Goal: Transaction & Acquisition: Book appointment/travel/reservation

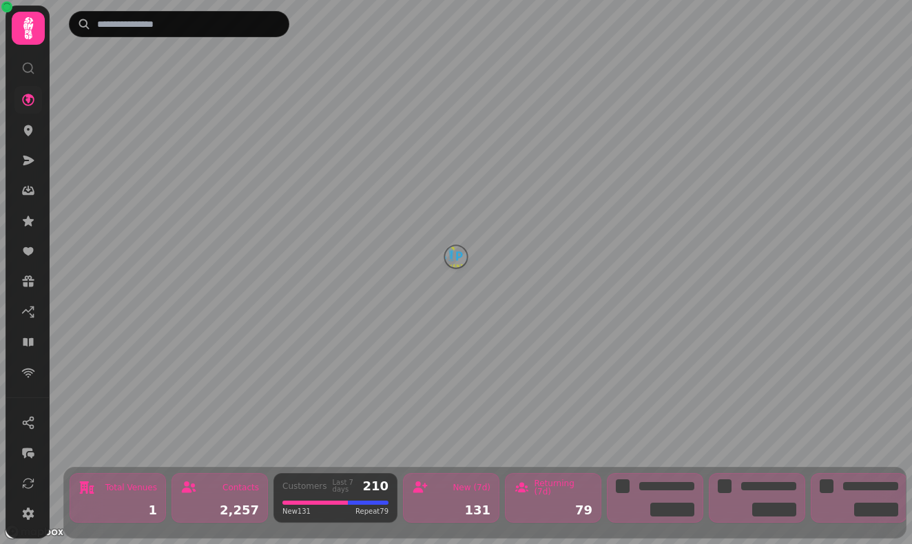
click at [25, 111] on link at bounding box center [28, 100] width 28 height 28
click at [28, 191] on icon at bounding box center [28, 189] width 5 height 6
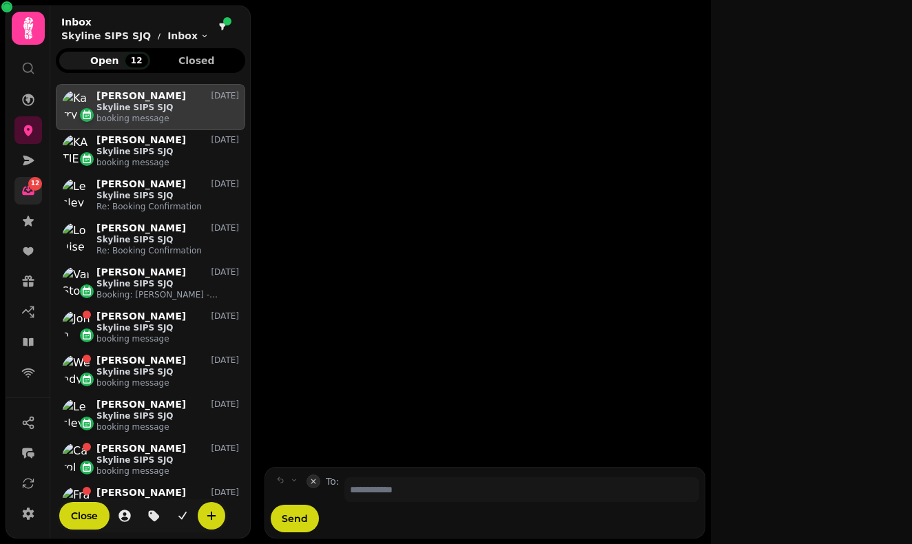
scroll to position [448, 189]
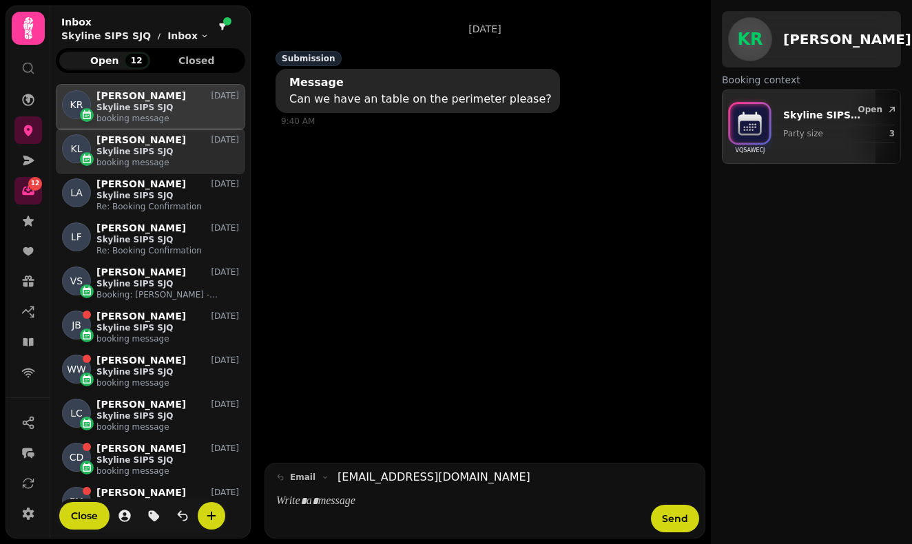
click at [121, 145] on p "[PERSON_NAME]" at bounding box center [141, 140] width 90 height 12
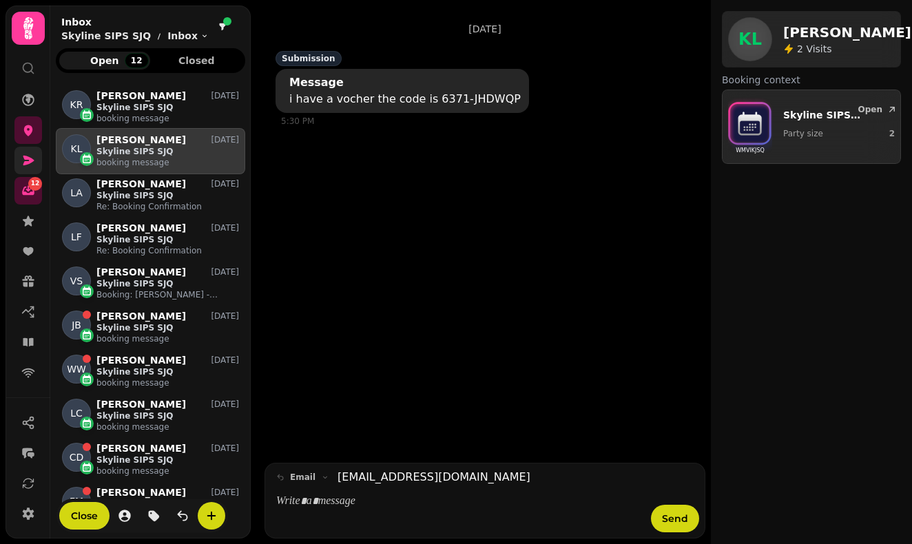
click at [26, 165] on icon at bounding box center [28, 161] width 11 height 10
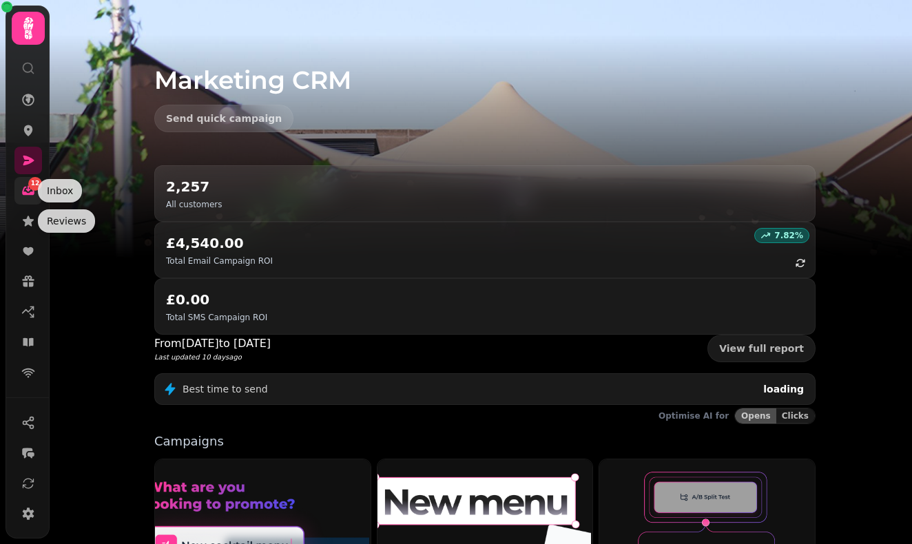
click at [32, 187] on span "12" at bounding box center [35, 184] width 9 height 10
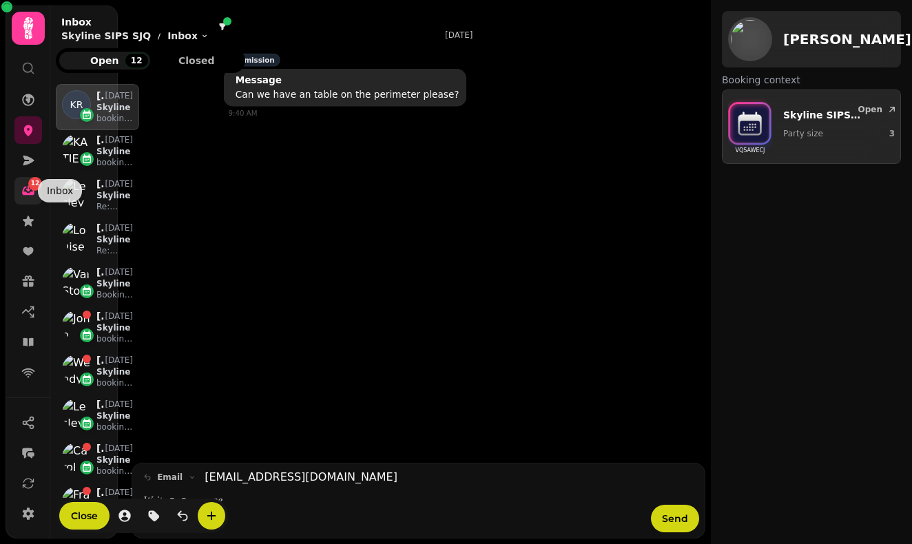
scroll to position [1, 1]
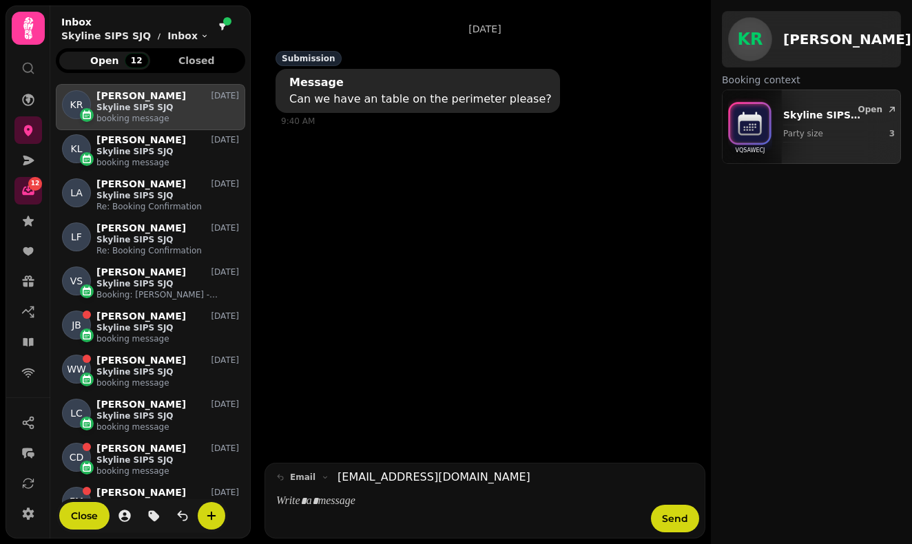
click at [24, 72] on icon at bounding box center [28, 68] width 14 height 14
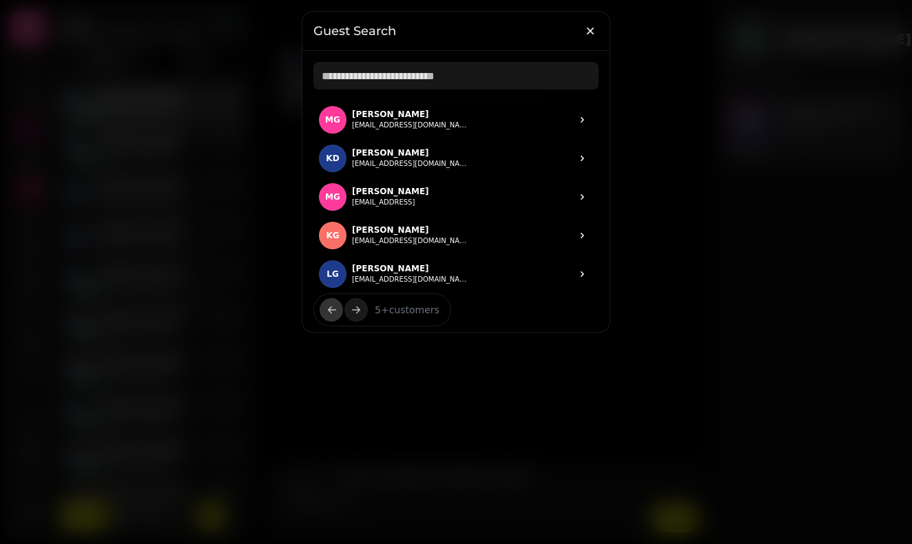
click at [32, 27] on div at bounding box center [456, 272] width 912 height 544
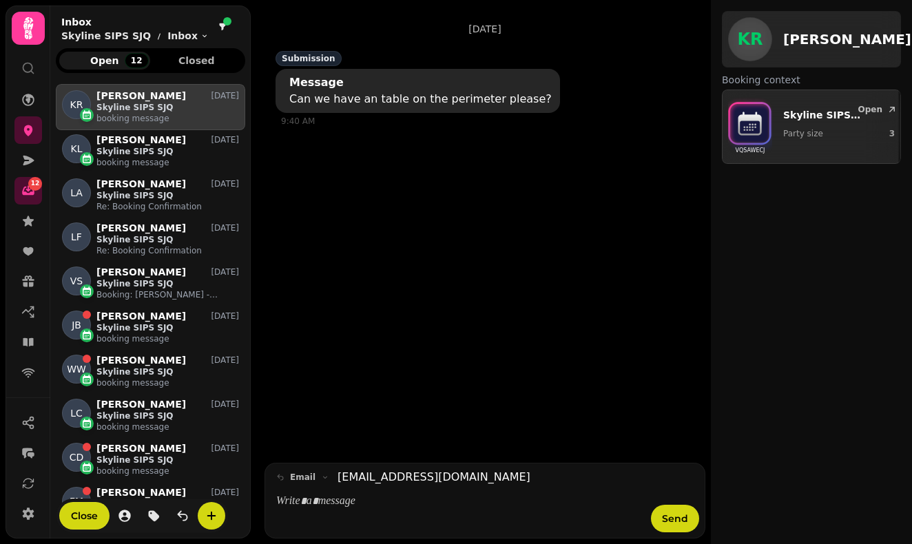
click at [32, 27] on icon at bounding box center [28, 28] width 10 height 22
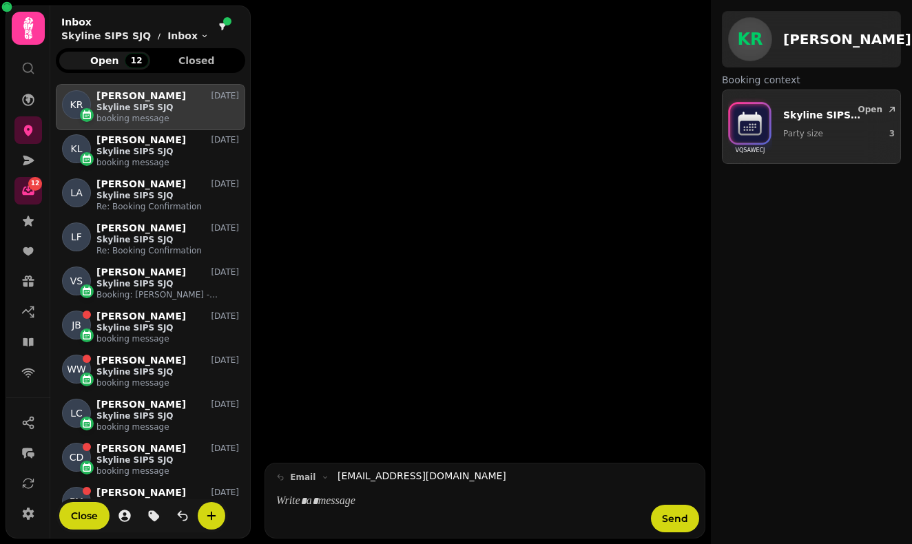
scroll to position [448, 189]
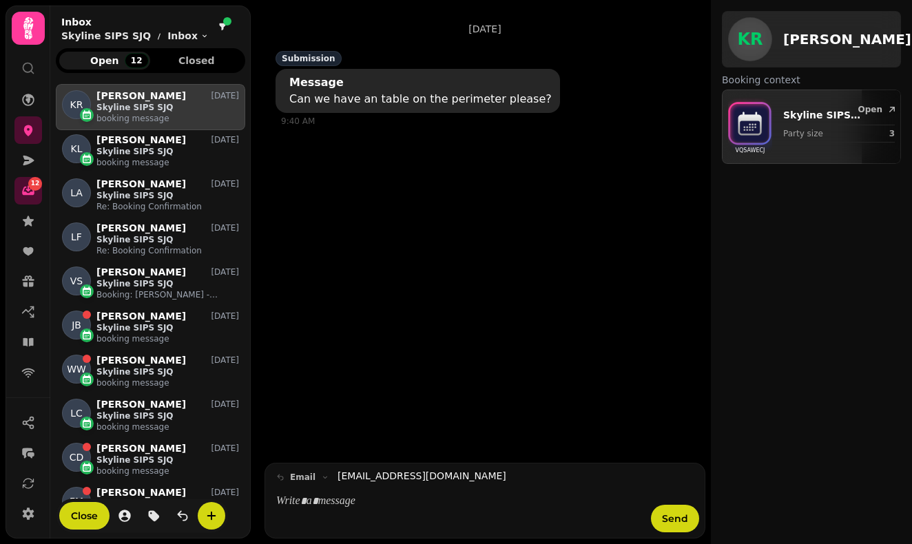
click at [26, 68] on icon at bounding box center [28, 68] width 14 height 14
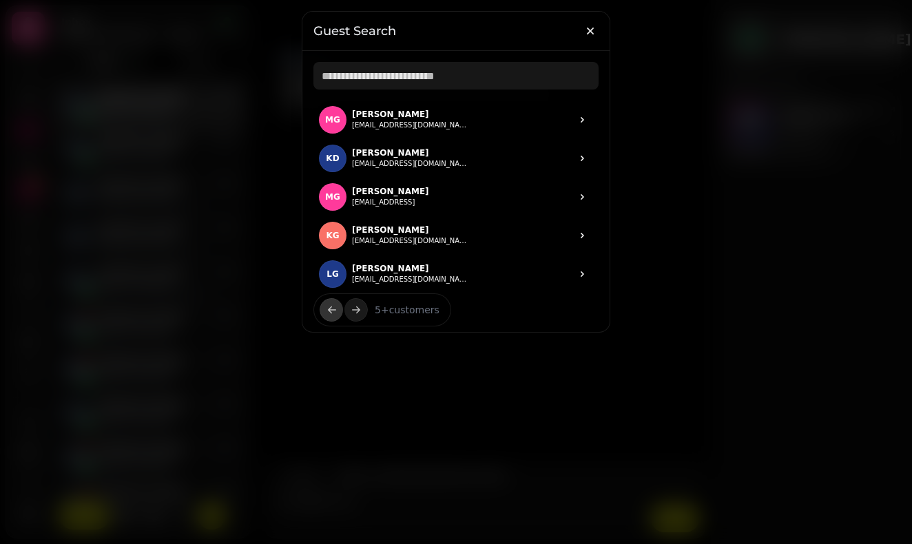
click at [179, 107] on div at bounding box center [456, 272] width 912 height 544
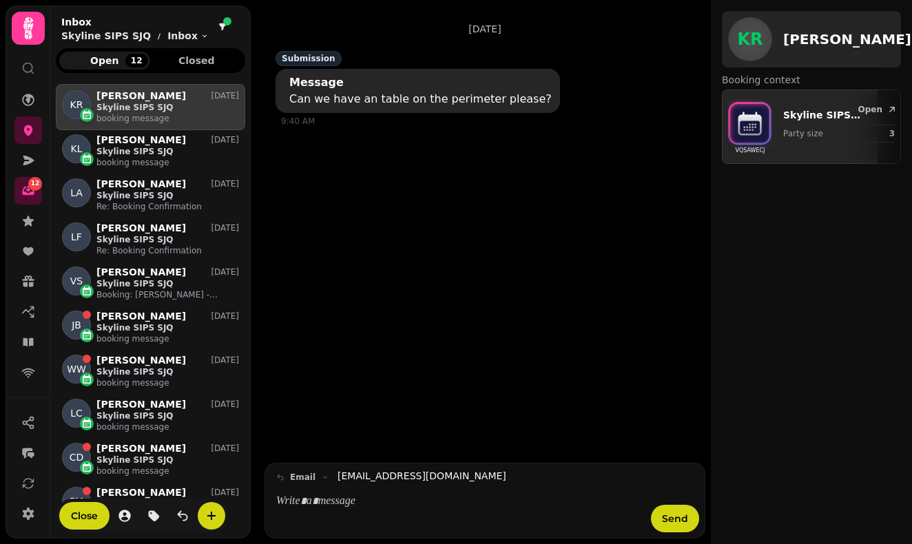
click at [22, 36] on icon at bounding box center [28, 28] width 28 height 28
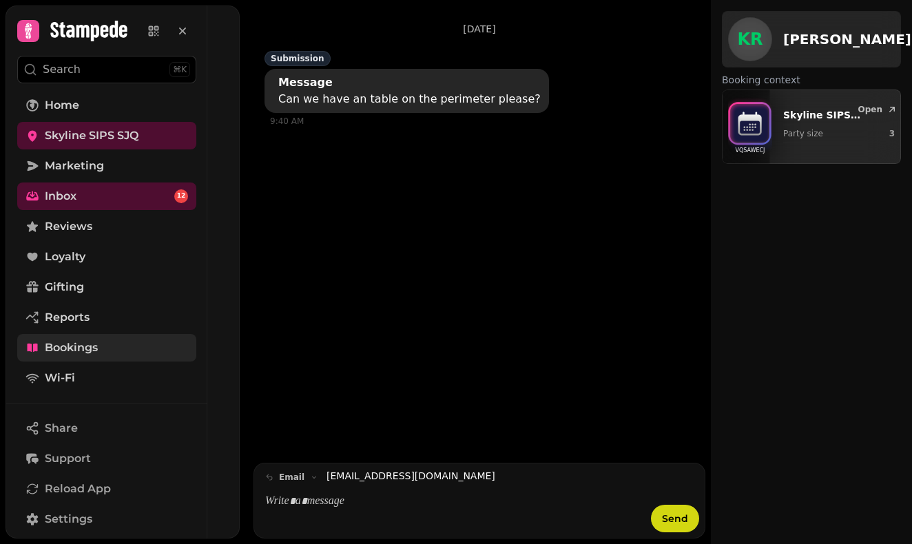
click at [81, 353] on span "Bookings" at bounding box center [71, 347] width 53 height 17
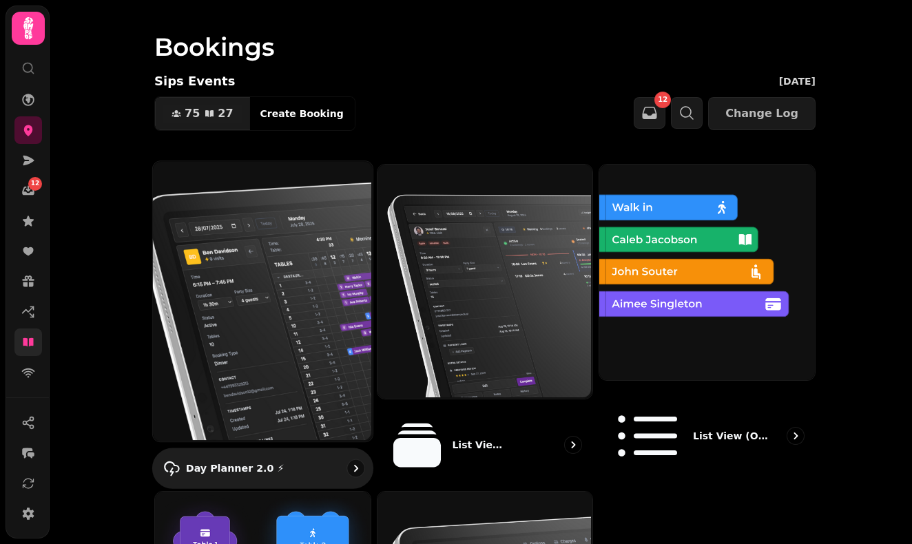
click at [249, 311] on img at bounding box center [261, 300] width 220 height 280
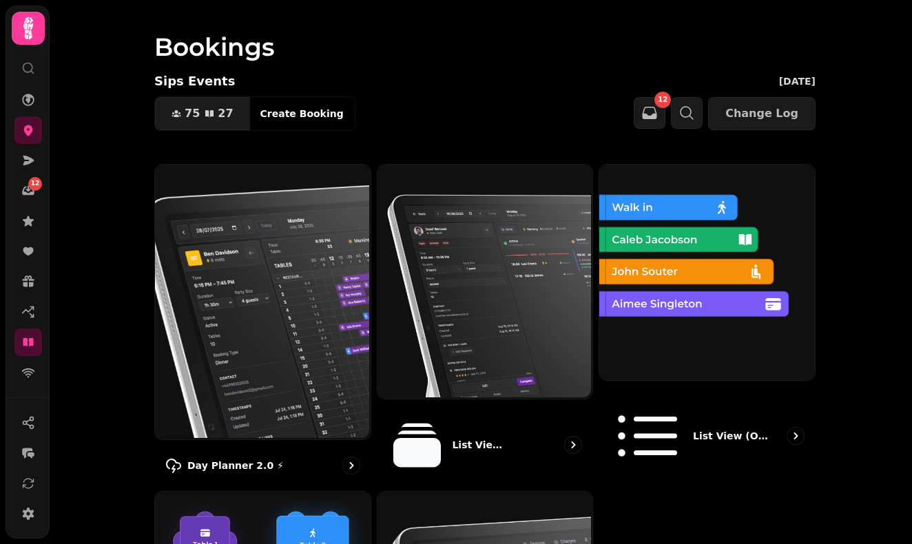
click at [296, 95] on div "Sips Events [DATE] 75 27 Covers Create Booking 12 Change Log" at bounding box center [484, 101] width 661 height 59
click at [298, 113] on span "Create Booking" at bounding box center [301, 114] width 83 height 10
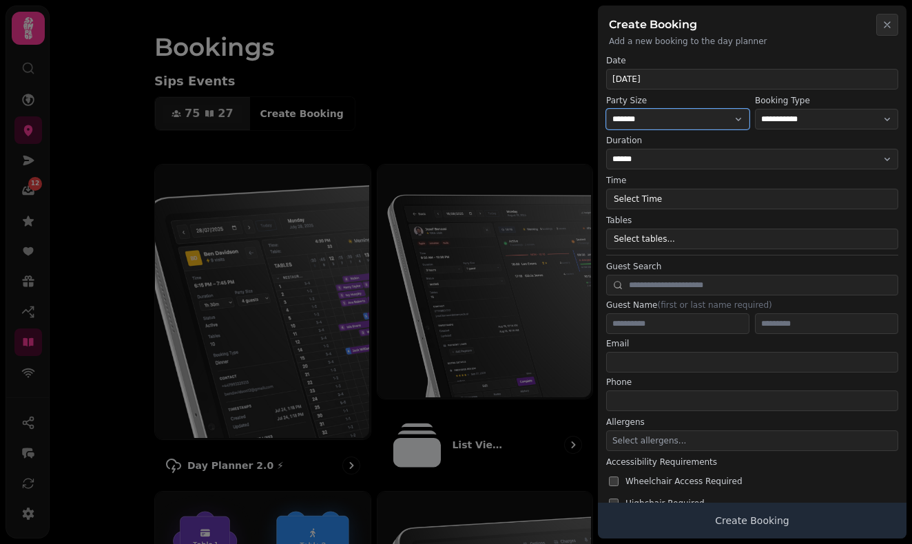
select select "*"
click at [711, 207] on button "Select Time" at bounding box center [752, 199] width 292 height 21
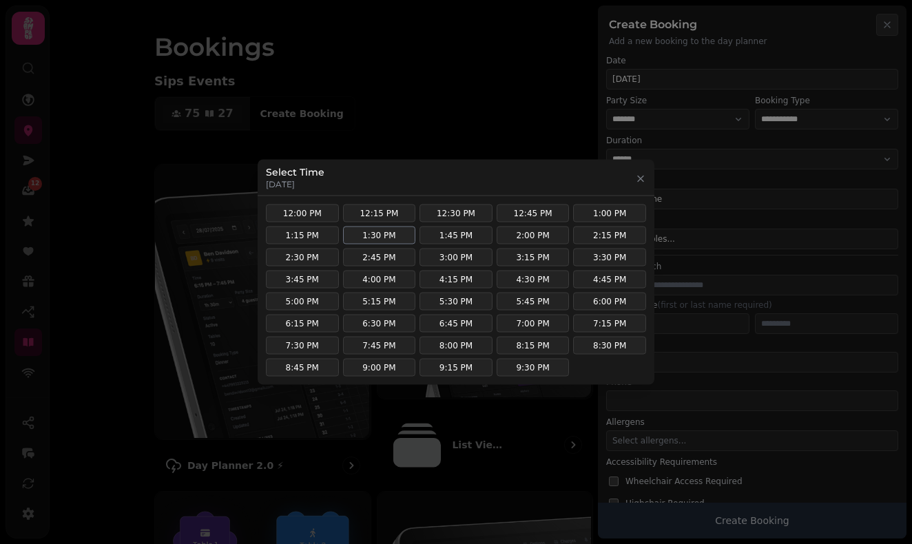
click at [362, 233] on button "1:30 PM" at bounding box center [379, 236] width 73 height 18
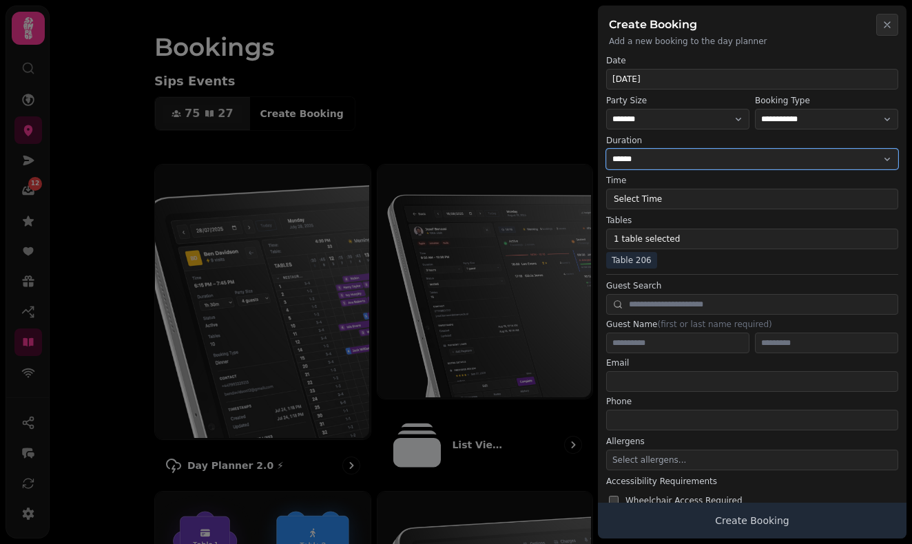
select select "****"
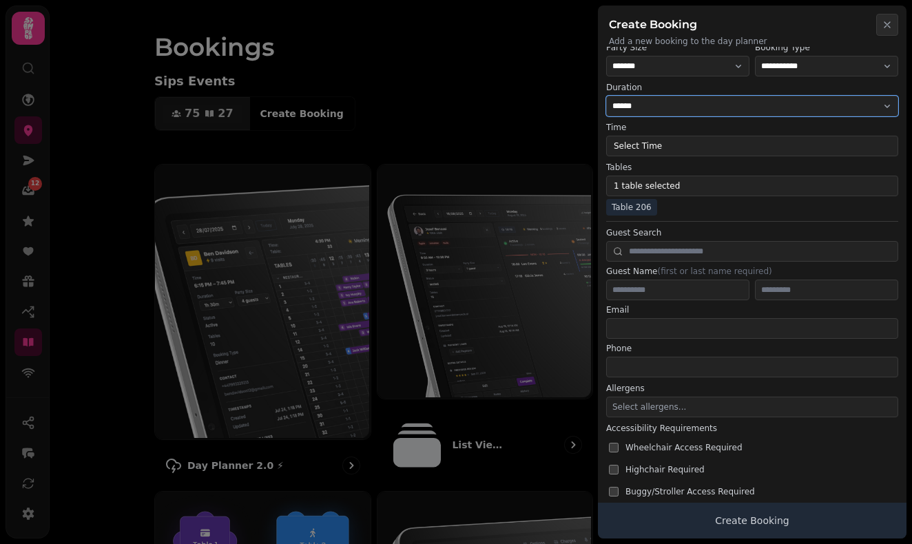
scroll to position [59, 0]
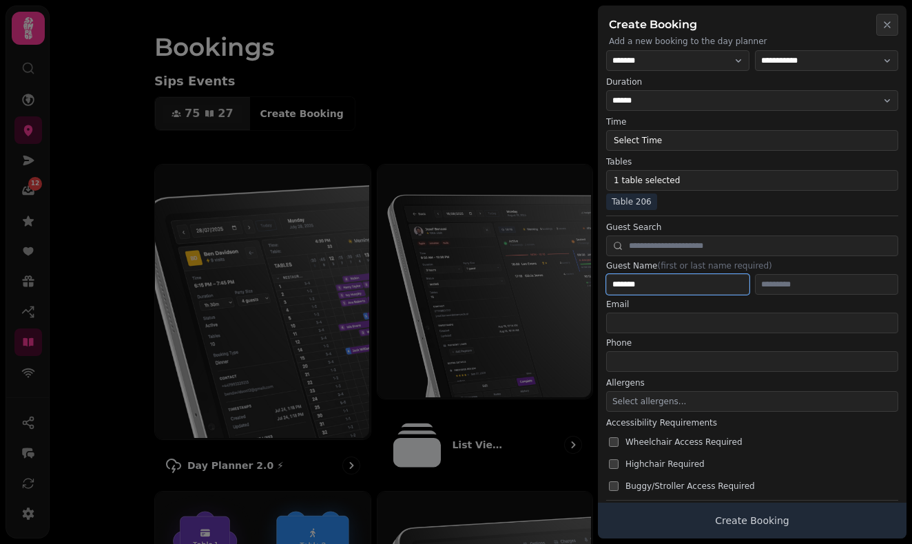
type input "******"
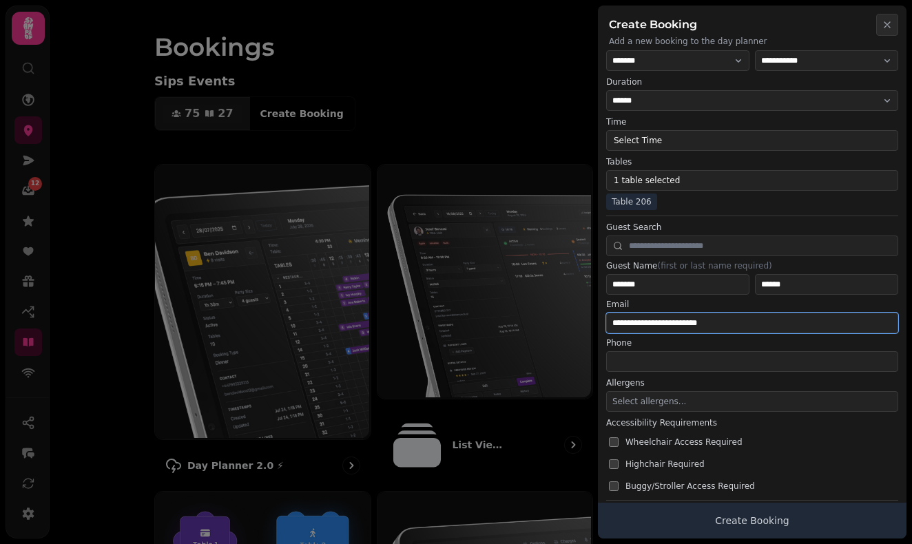
type input "**********"
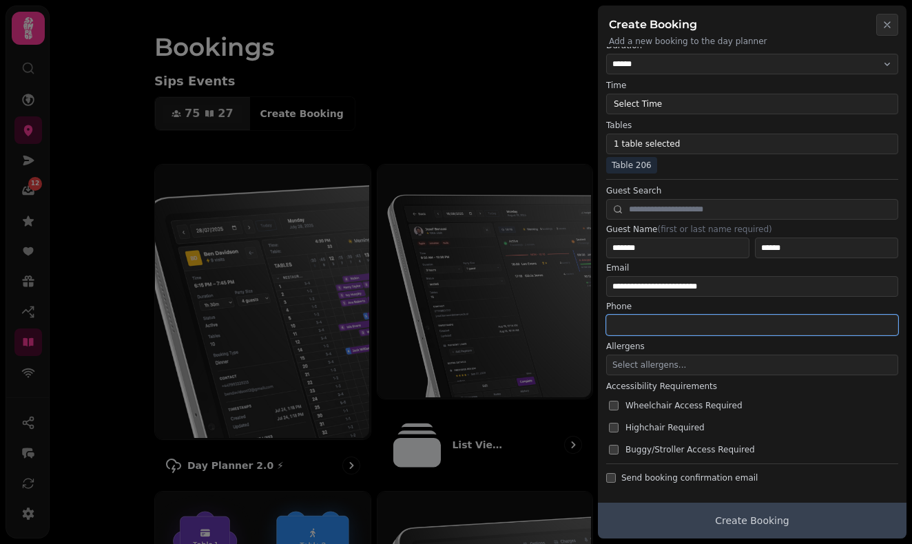
scroll to position [95, 0]
click at [695, 517] on button "Create Booking" at bounding box center [752, 521] width 308 height 36
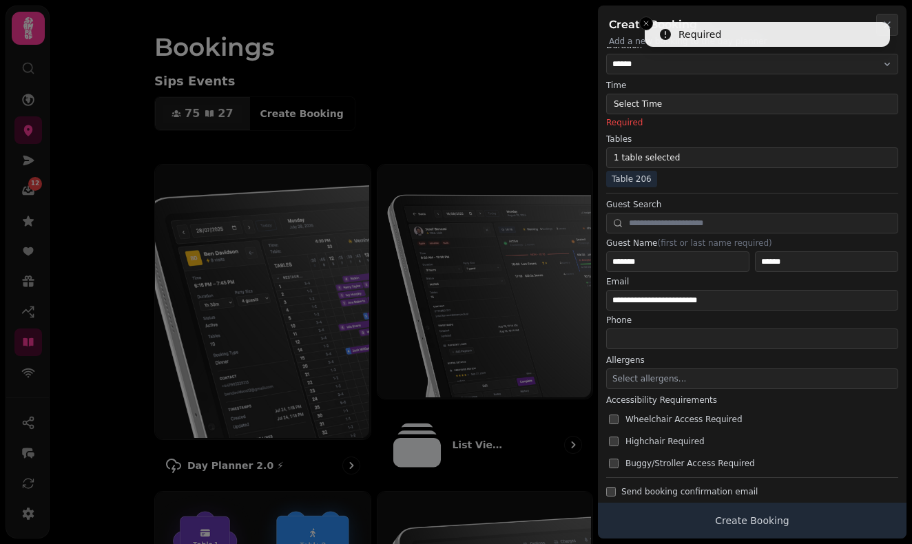
click at [675, 107] on button "Select Time" at bounding box center [752, 104] width 292 height 21
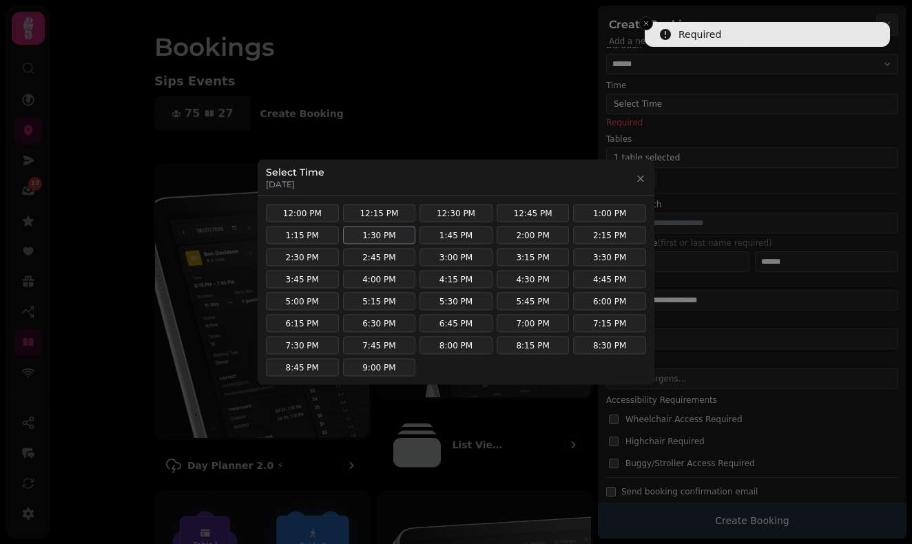
click at [381, 233] on button "1:30 PM" at bounding box center [379, 236] width 73 height 18
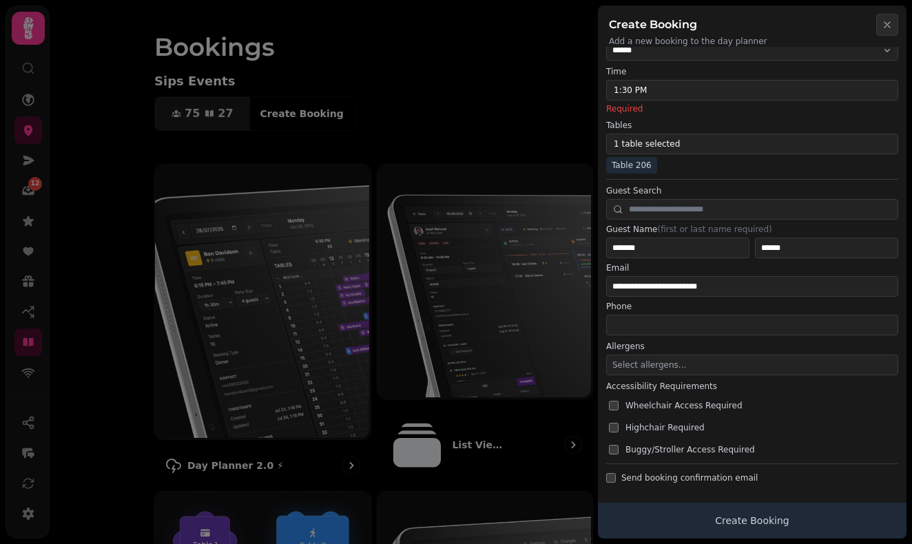
scroll to position [109, 0]
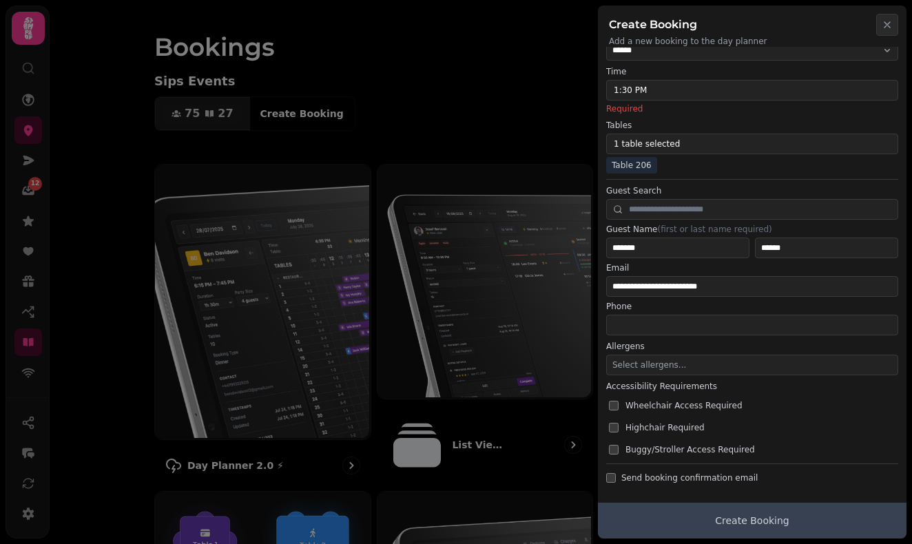
click at [697, 525] on button "Create Booking" at bounding box center [752, 521] width 308 height 36
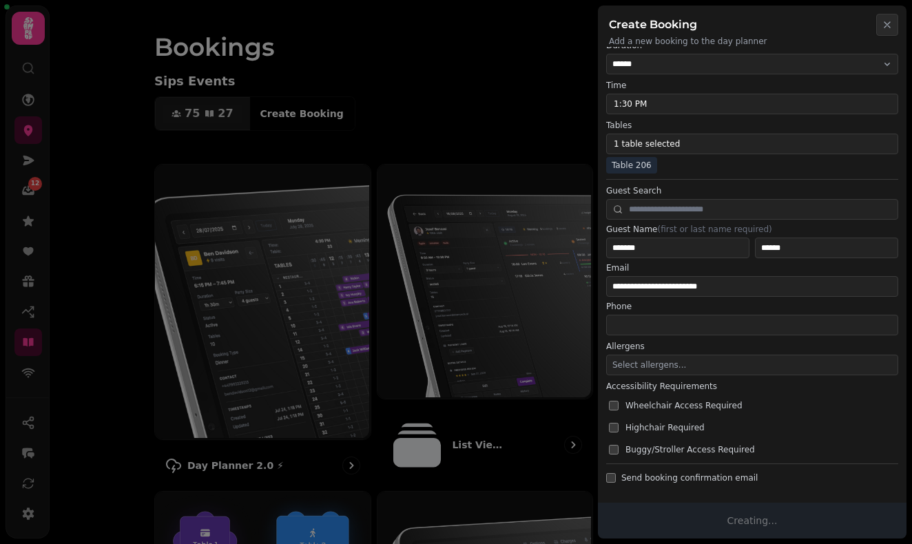
scroll to position [0, 0]
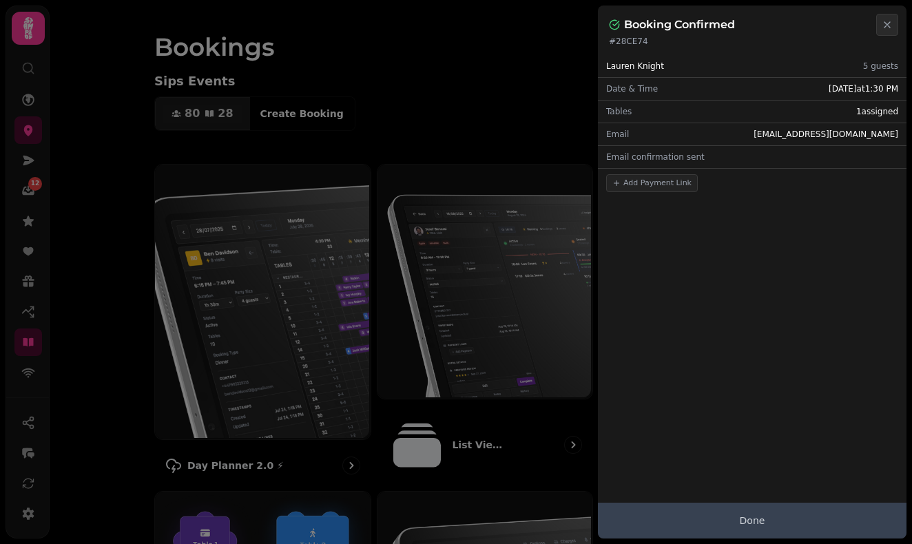
click at [758, 531] on button "Done" at bounding box center [752, 521] width 308 height 36
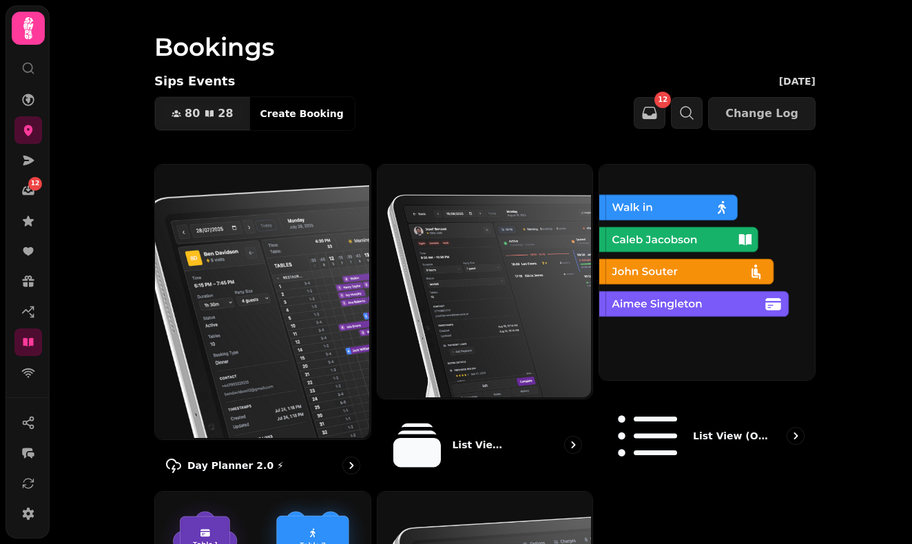
click at [25, 32] on icon at bounding box center [28, 28] width 28 height 28
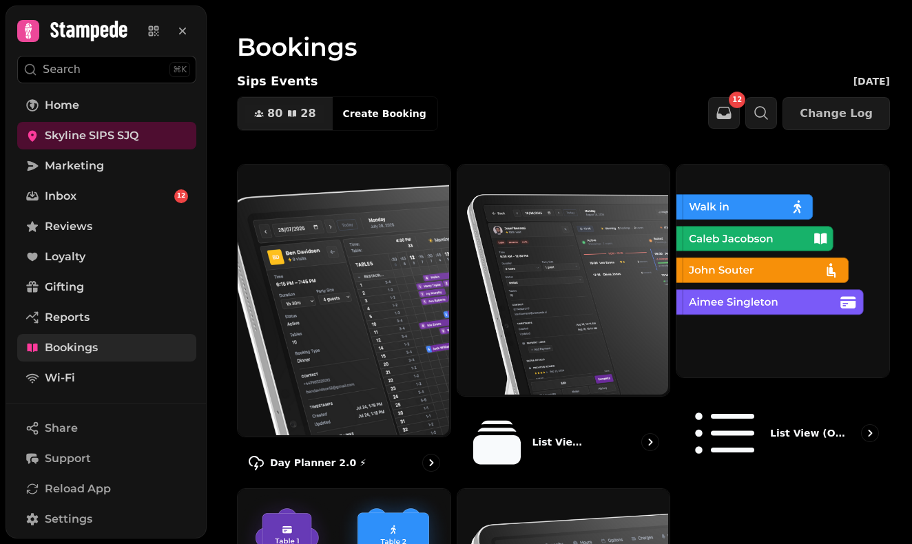
click at [93, 350] on span "Bookings" at bounding box center [71, 347] width 53 height 17
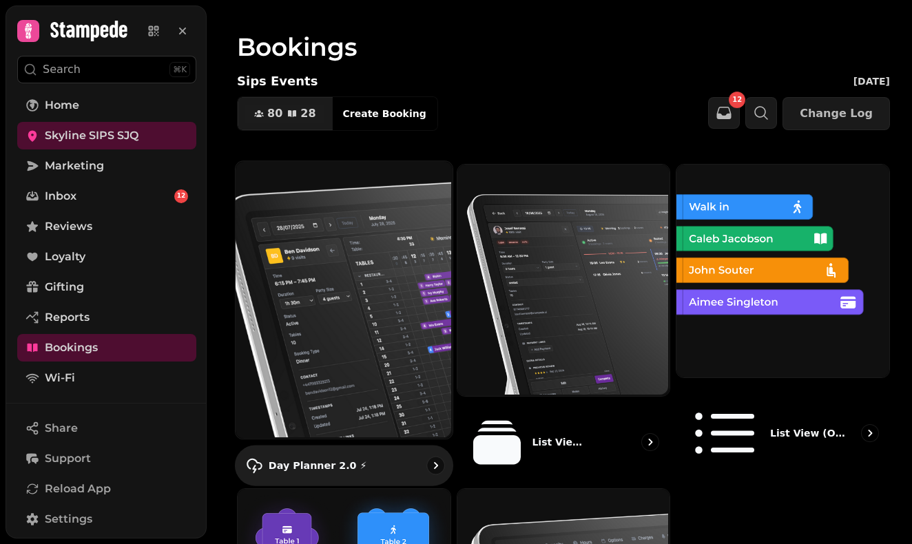
click at [381, 272] on img at bounding box center [342, 298] width 217 height 277
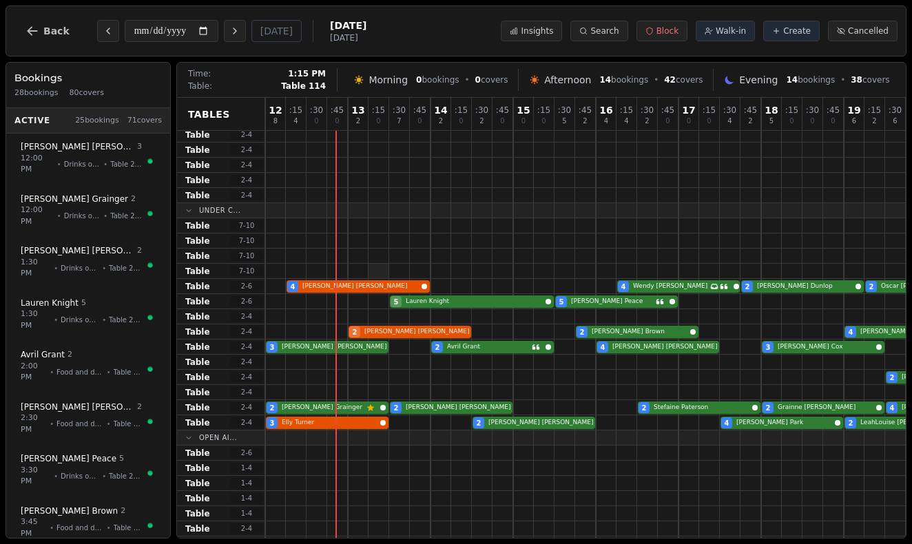
scroll to position [186, 0]
